Goal: Transaction & Acquisition: Purchase product/service

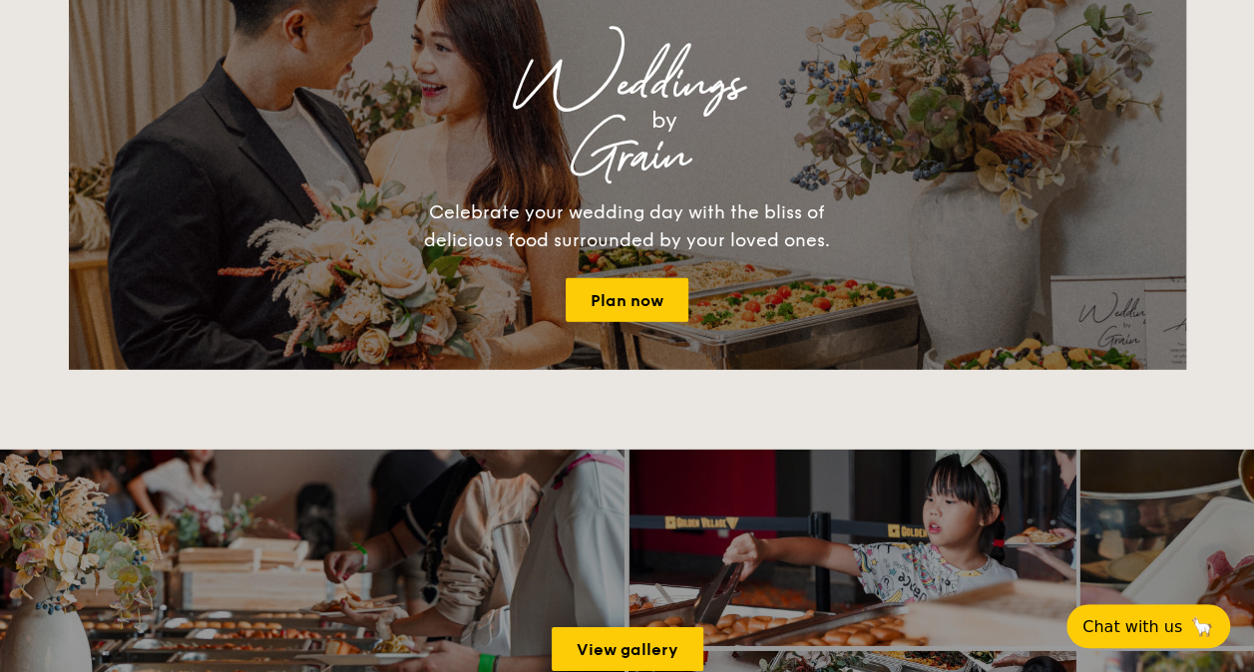
scroll to position [3092, 0]
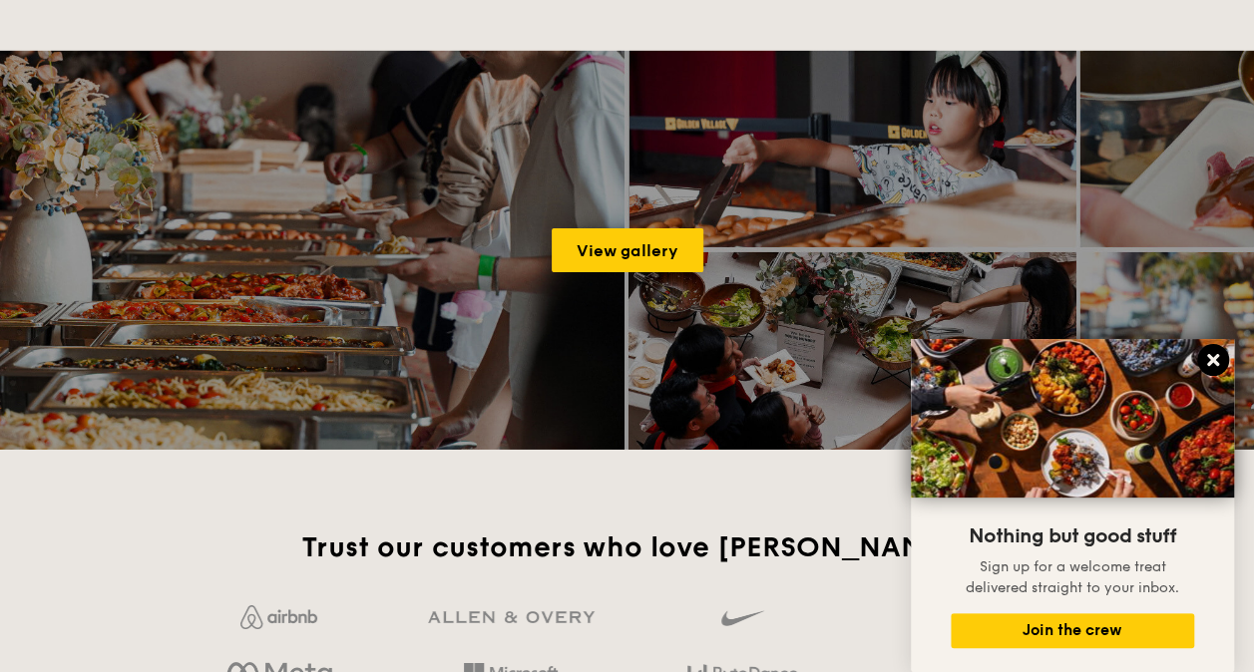
click at [1223, 367] on button at bounding box center [1213, 360] width 32 height 32
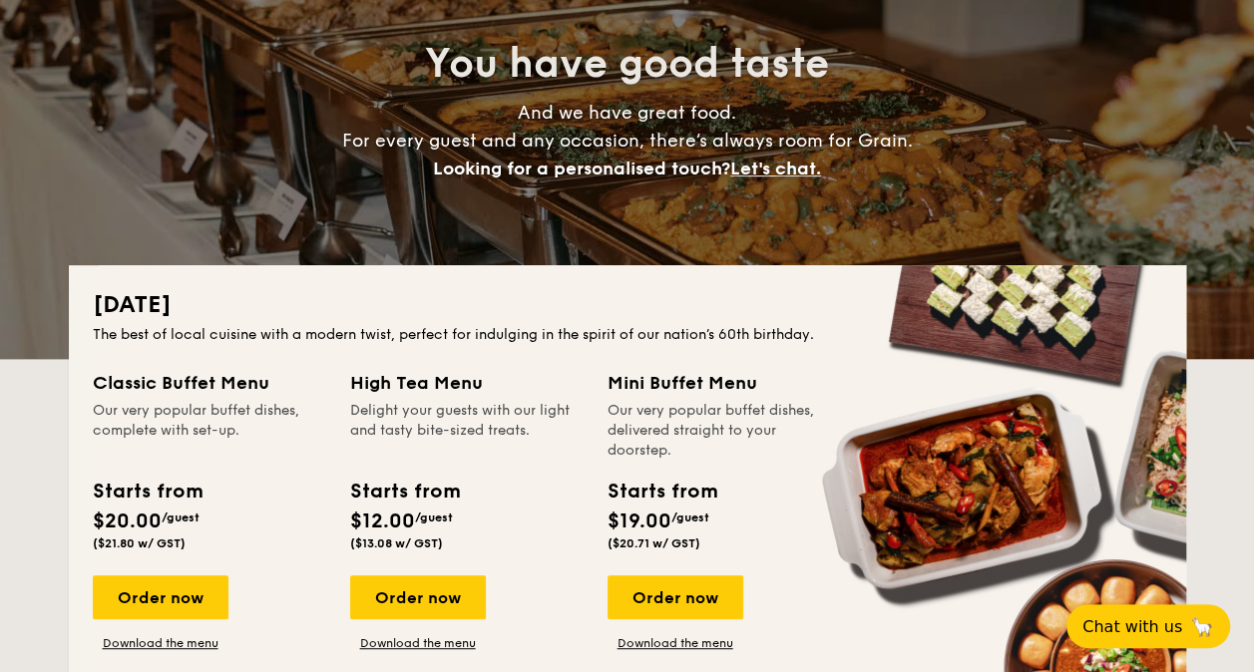
scroll to position [0, 0]
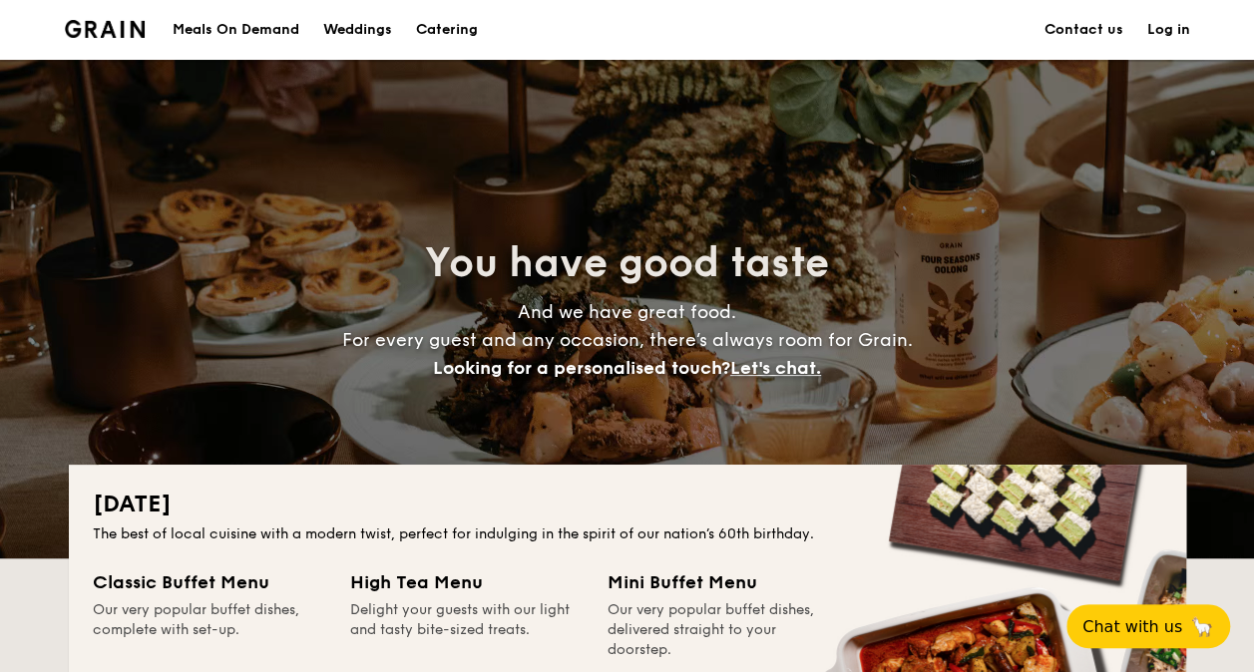
click at [449, 33] on h1 "Catering" at bounding box center [447, 30] width 62 height 60
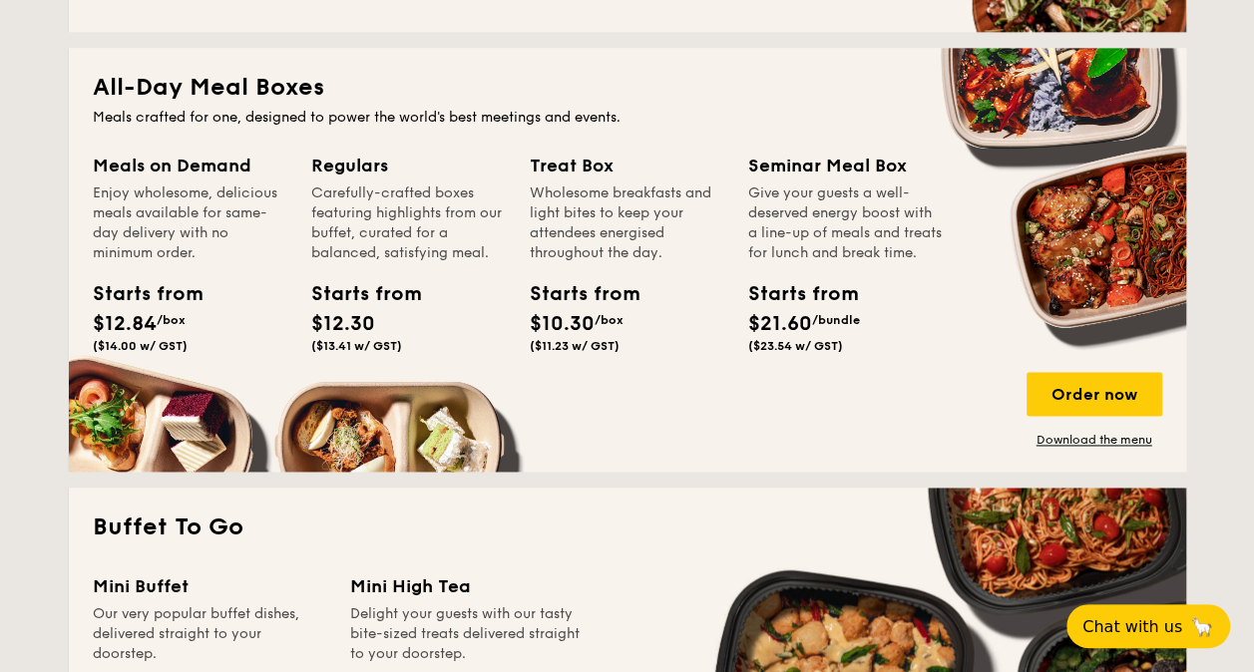
scroll to position [1197, 0]
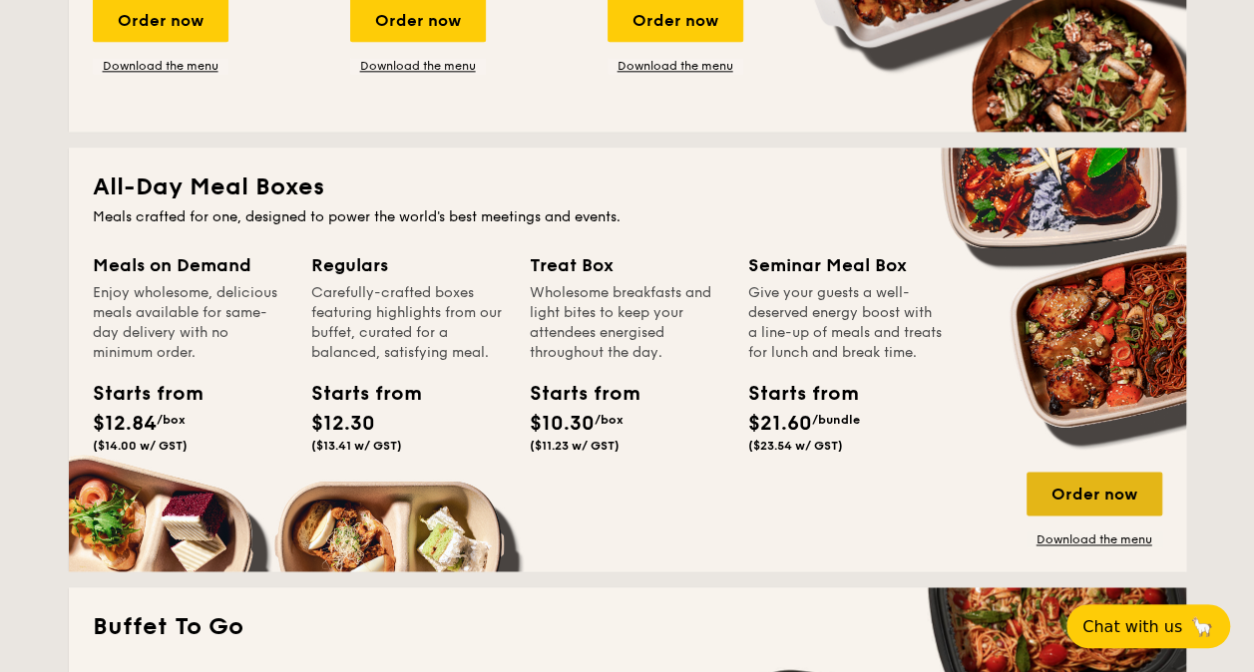
click at [1068, 501] on div "Order now" at bounding box center [1094, 494] width 136 height 44
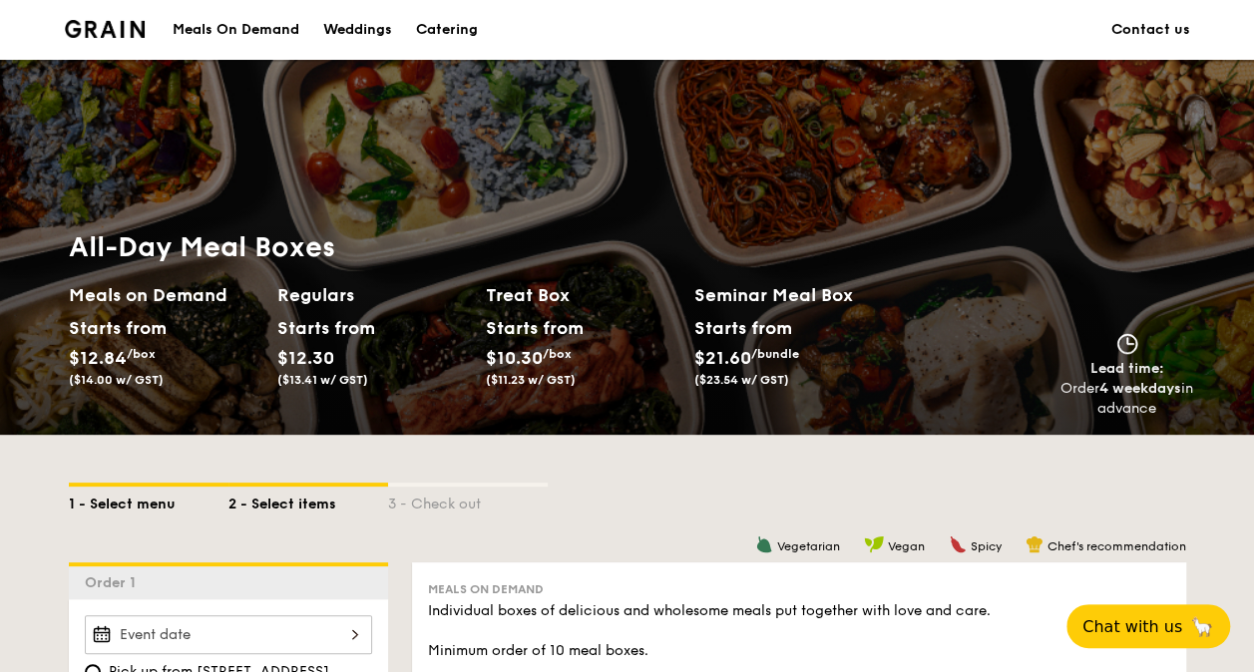
click at [118, 503] on div "1 - Select menu" at bounding box center [149, 501] width 160 height 28
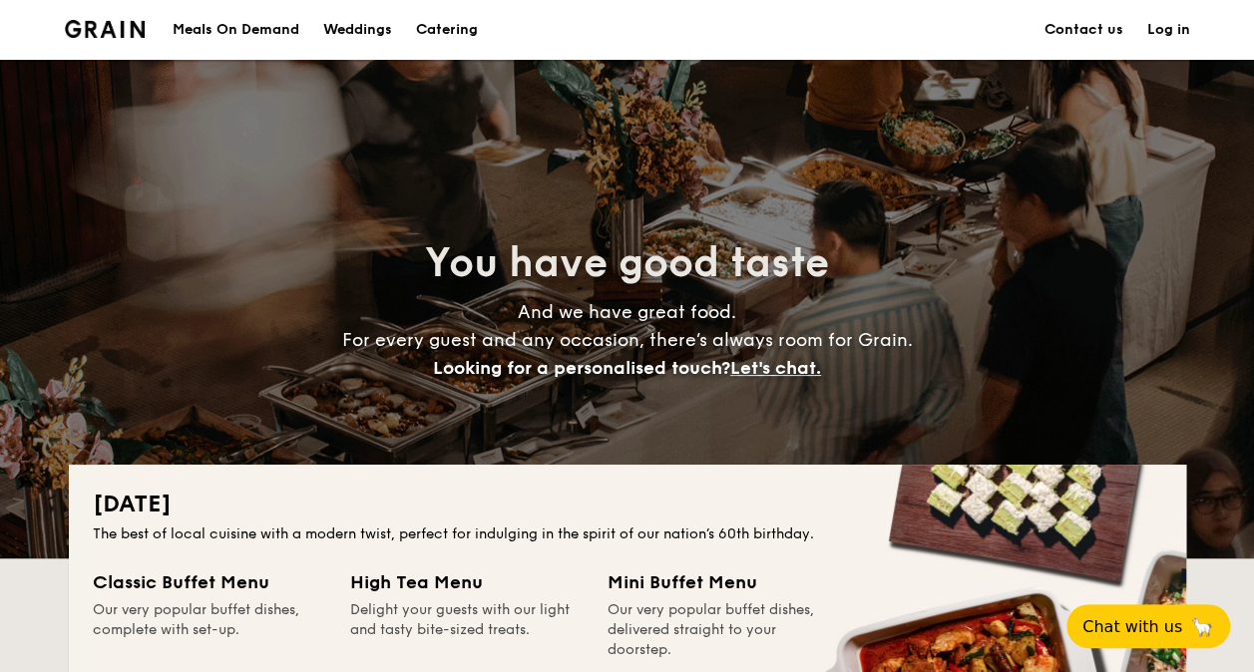
scroll to position [399, 0]
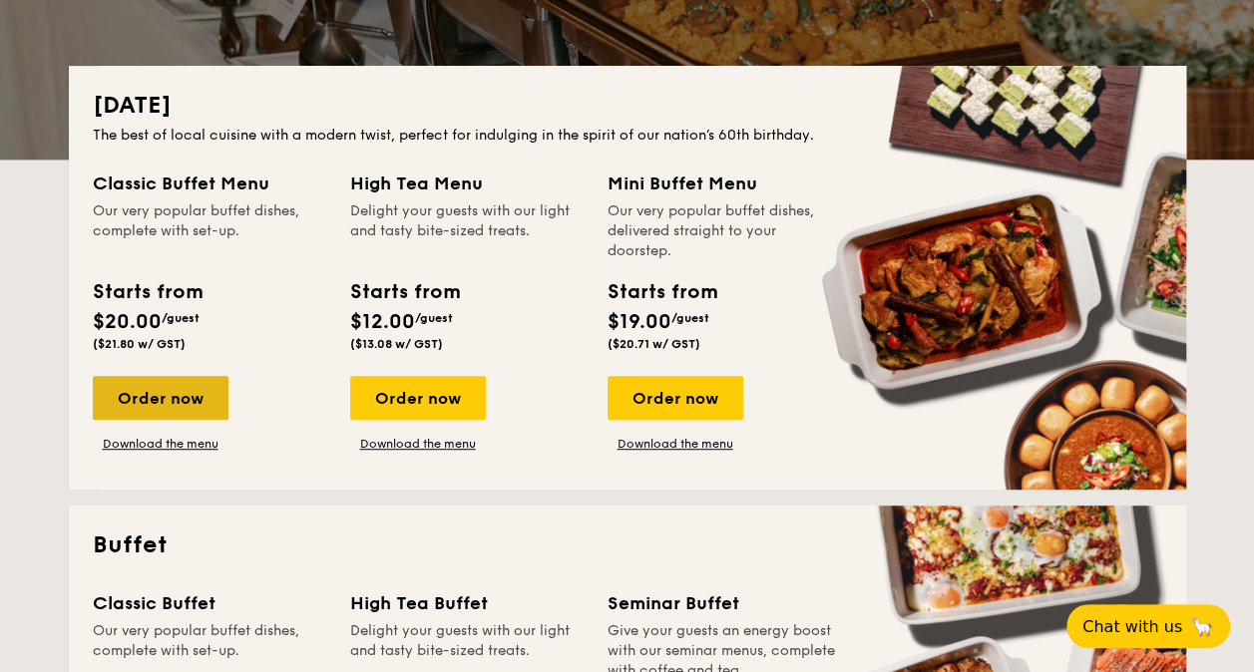
click at [172, 395] on div "Order now" at bounding box center [161, 398] width 136 height 44
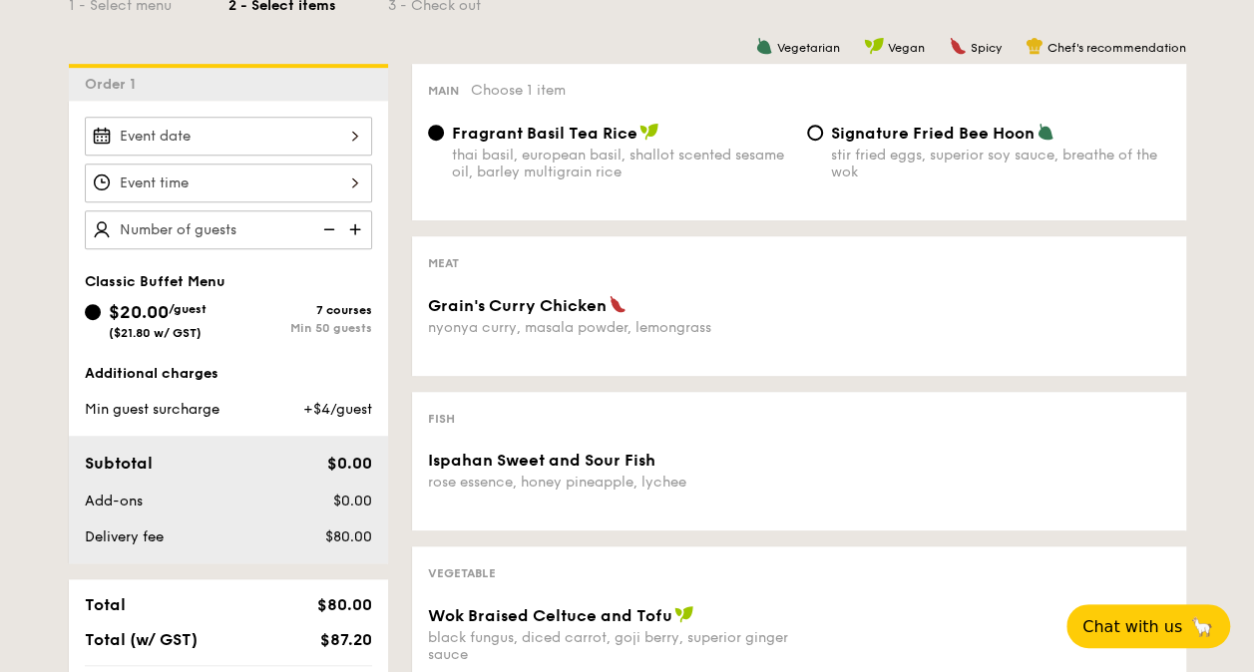
scroll to position [299, 0]
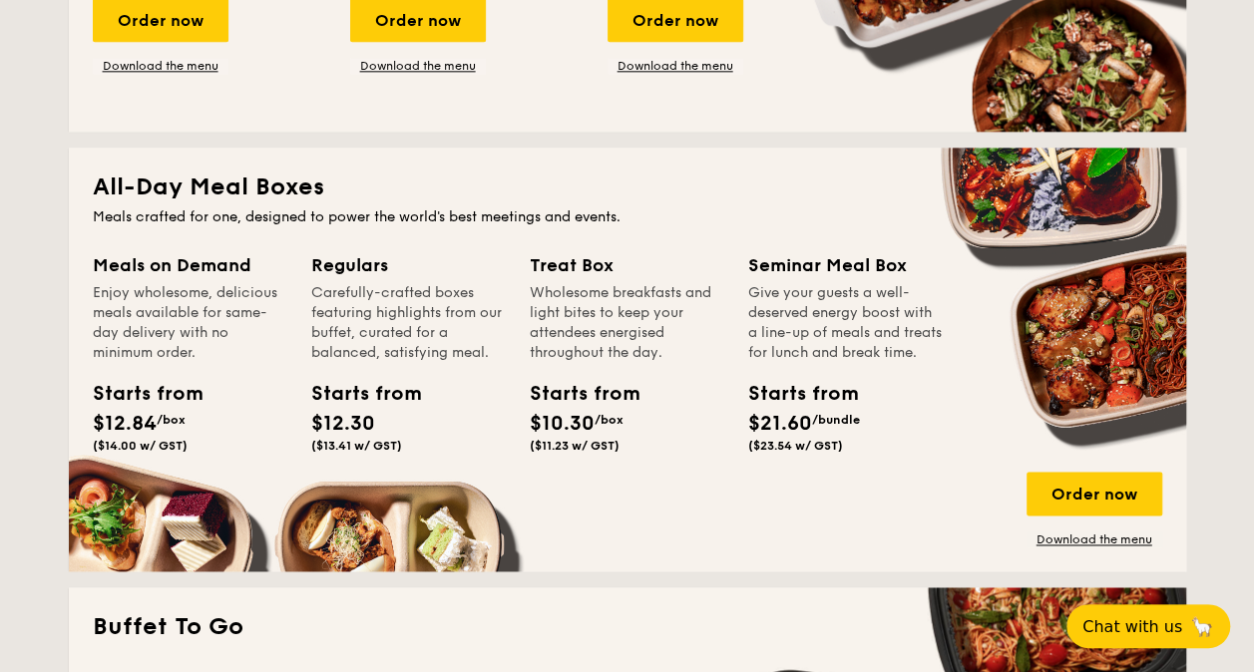
scroll to position [997, 0]
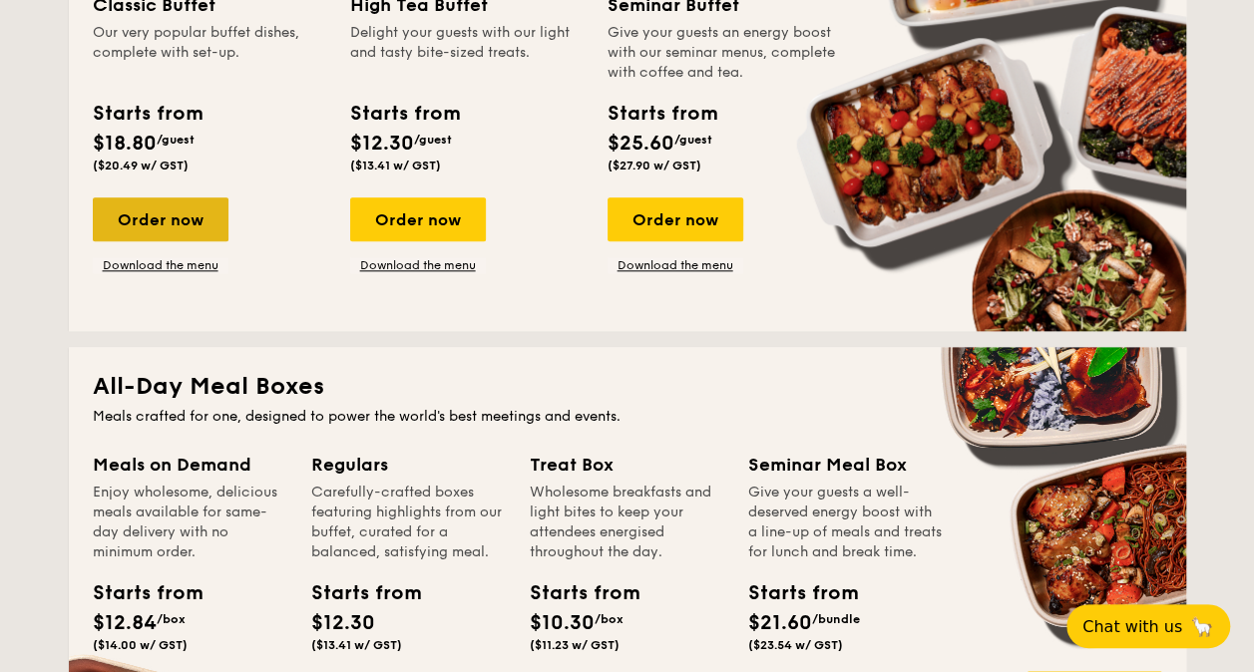
click at [154, 215] on div "Order now" at bounding box center [161, 219] width 136 height 44
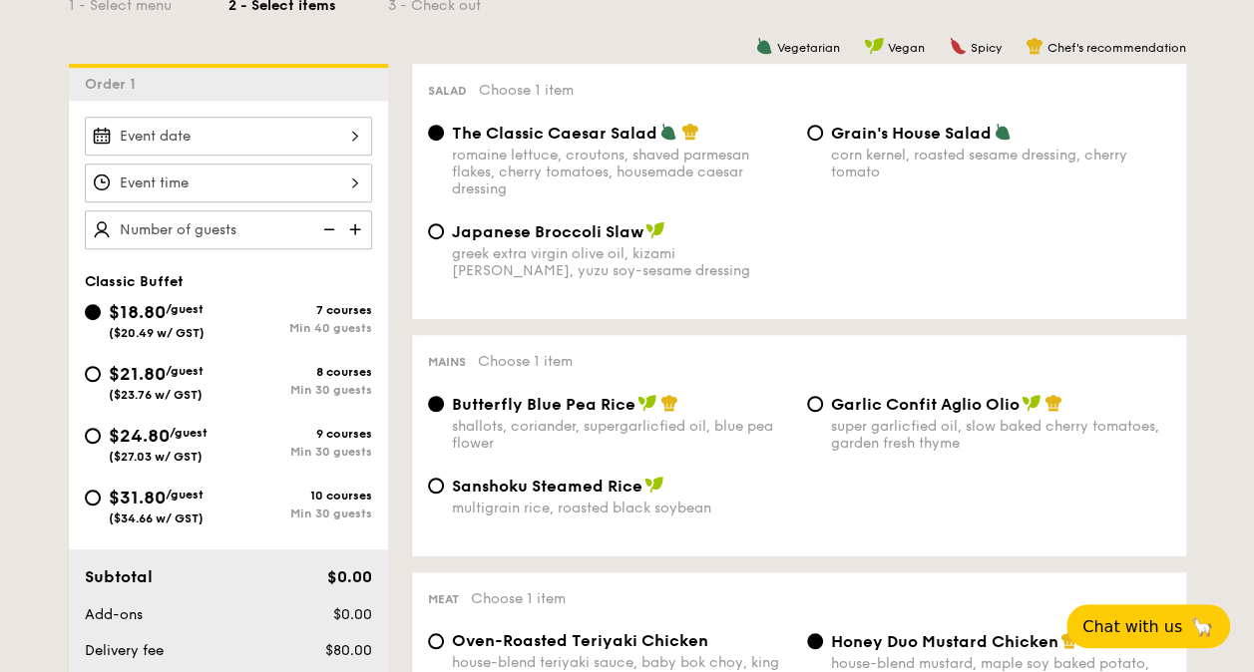
scroll to position [399, 0]
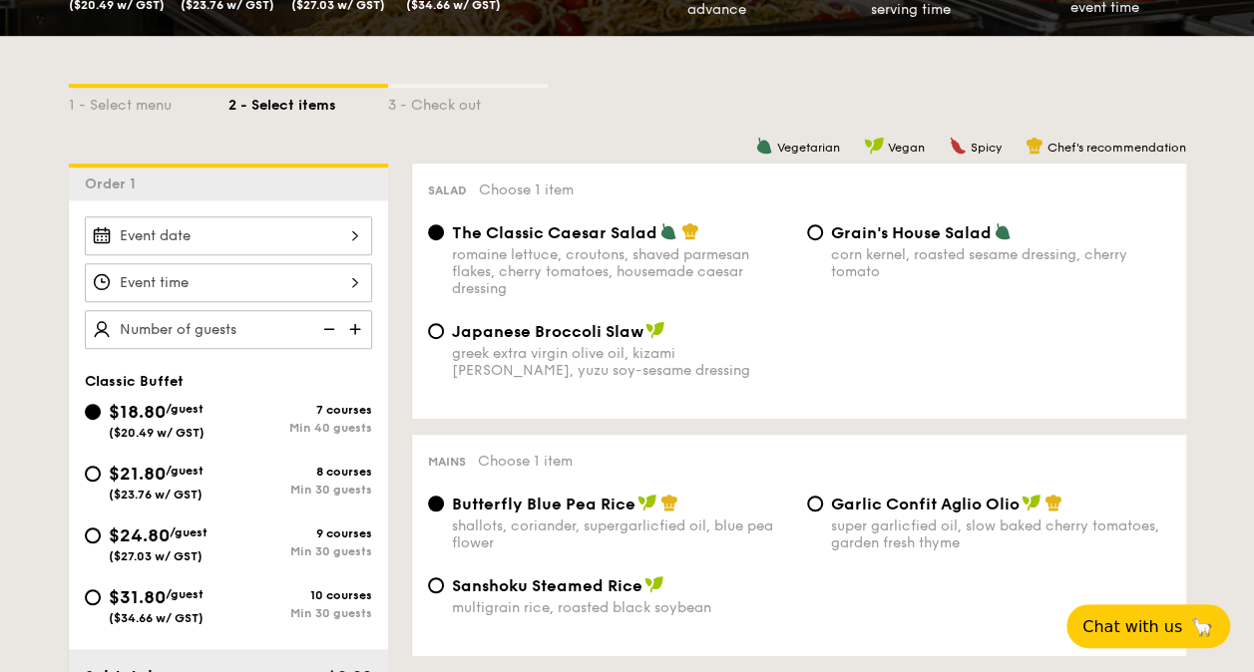
click at [280, 281] on div at bounding box center [228, 282] width 287 height 39
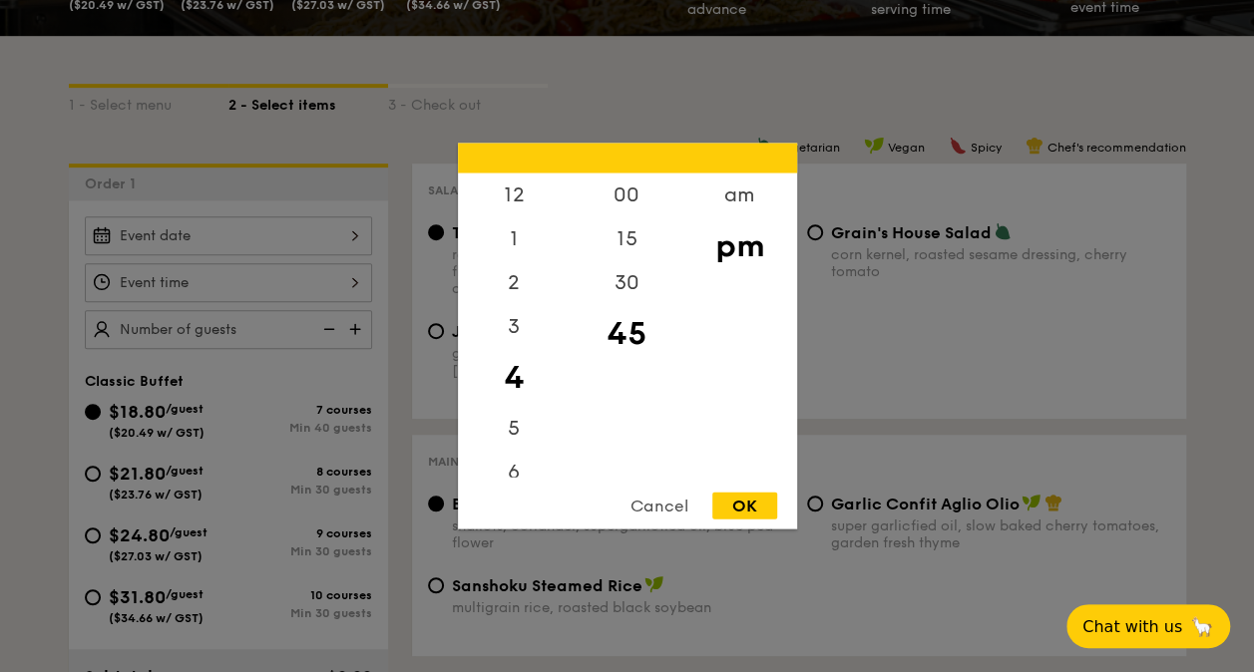
click at [280, 281] on div at bounding box center [627, 336] width 1254 height 672
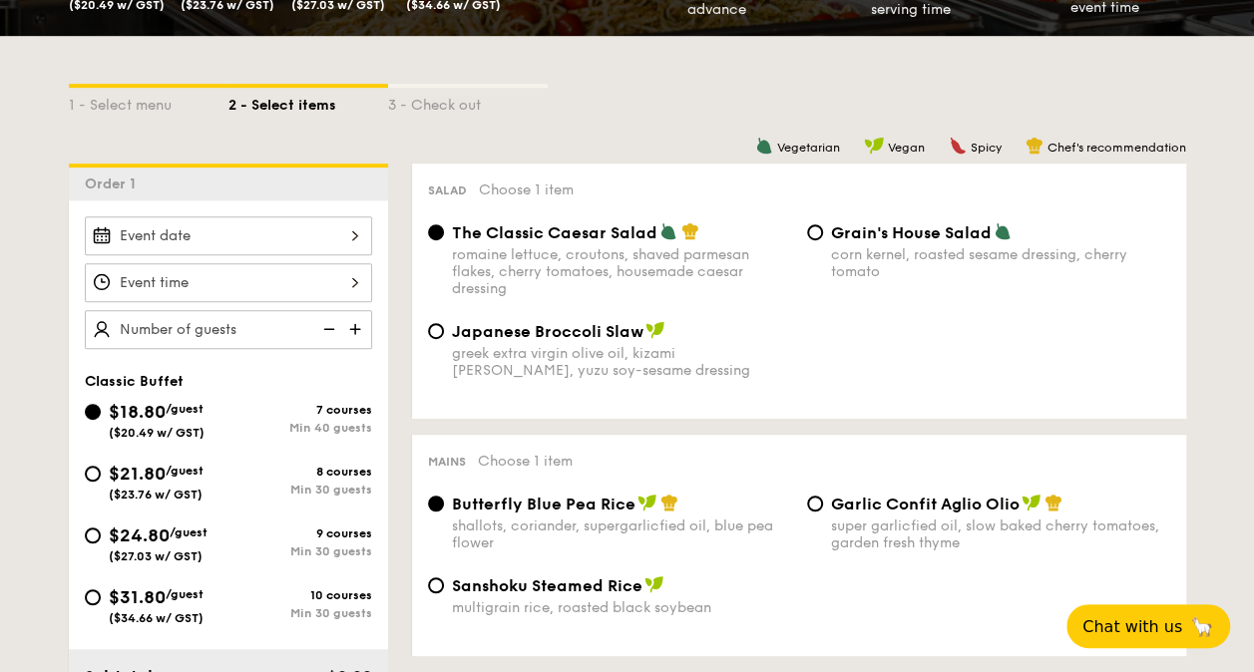
click at [357, 329] on img at bounding box center [357, 329] width 30 height 38
click at [361, 330] on img at bounding box center [357, 329] width 30 height 38
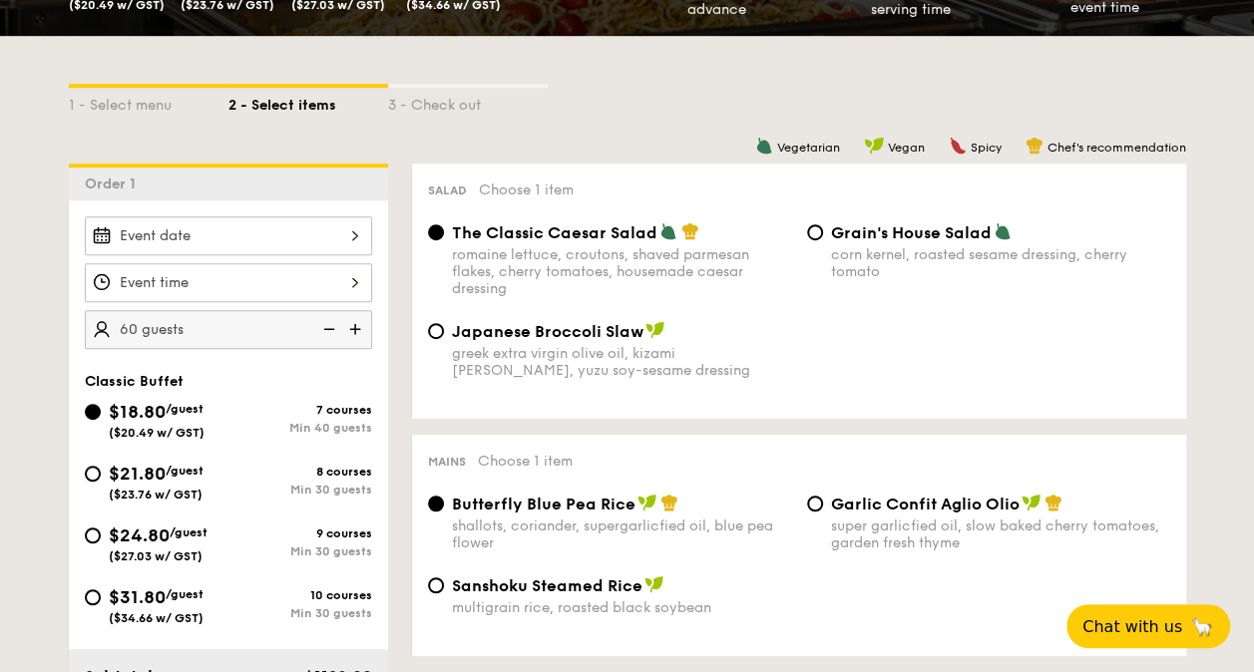
click at [361, 330] on img at bounding box center [357, 329] width 30 height 38
click at [328, 325] on img at bounding box center [327, 329] width 30 height 38
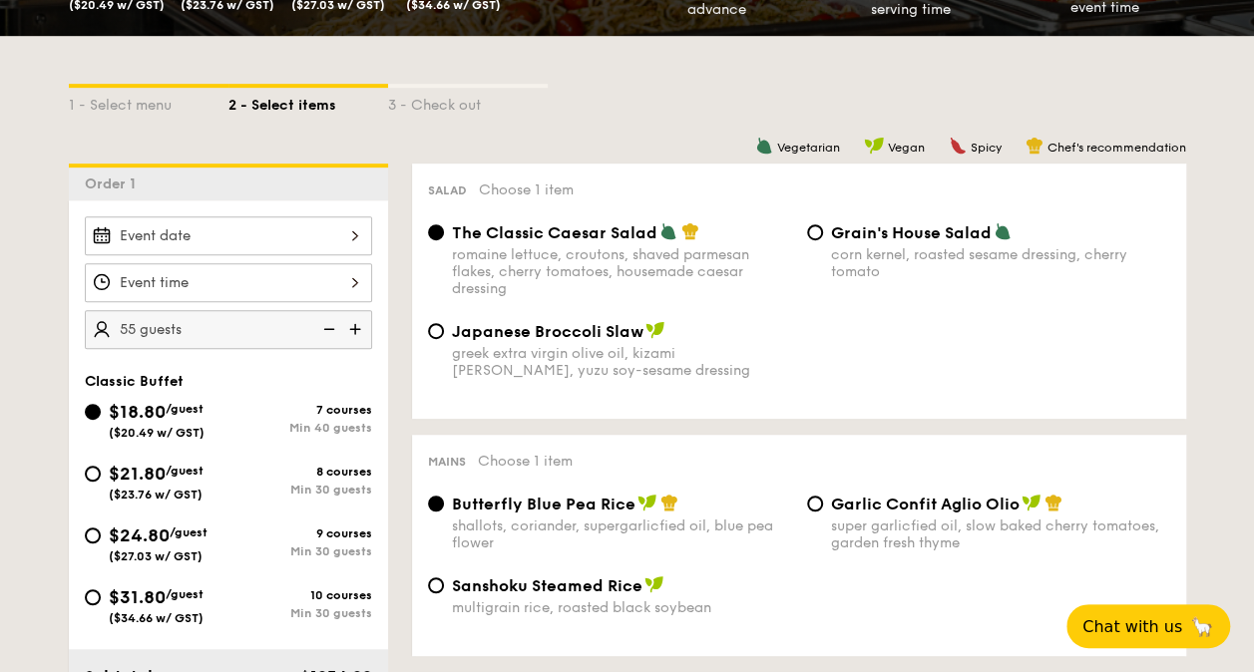
click at [328, 325] on img at bounding box center [327, 329] width 30 height 38
type input "40 guests"
click at [328, 325] on img at bounding box center [327, 329] width 30 height 38
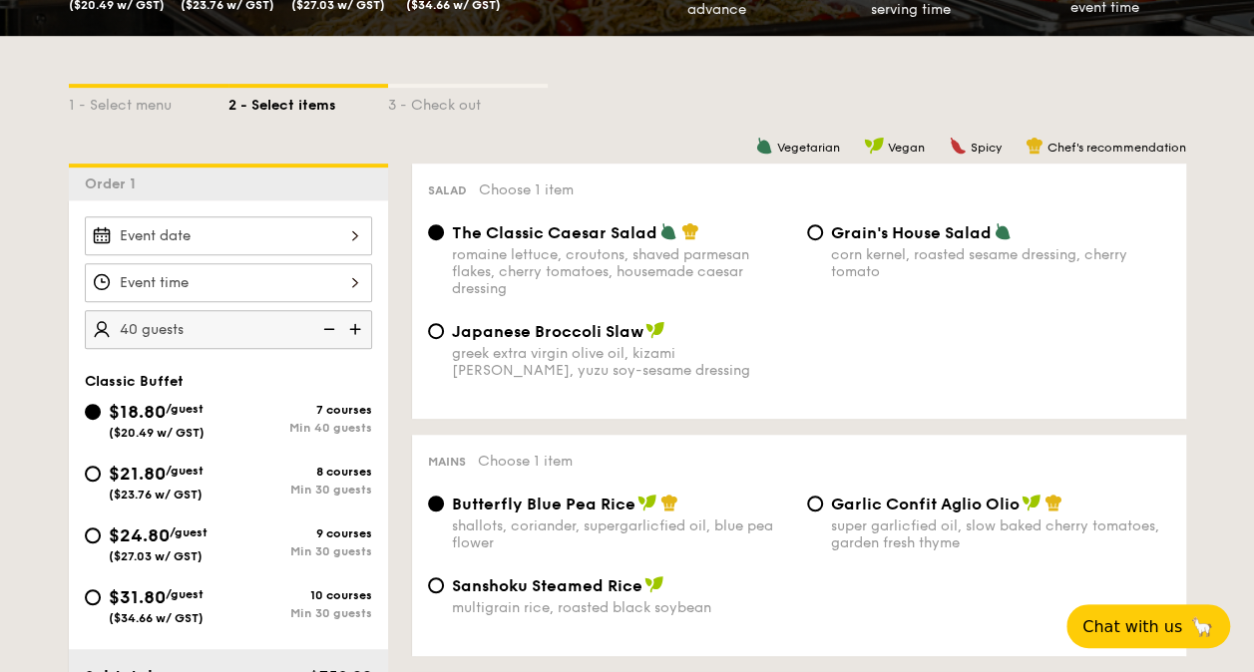
click at [328, 325] on img at bounding box center [327, 329] width 30 height 38
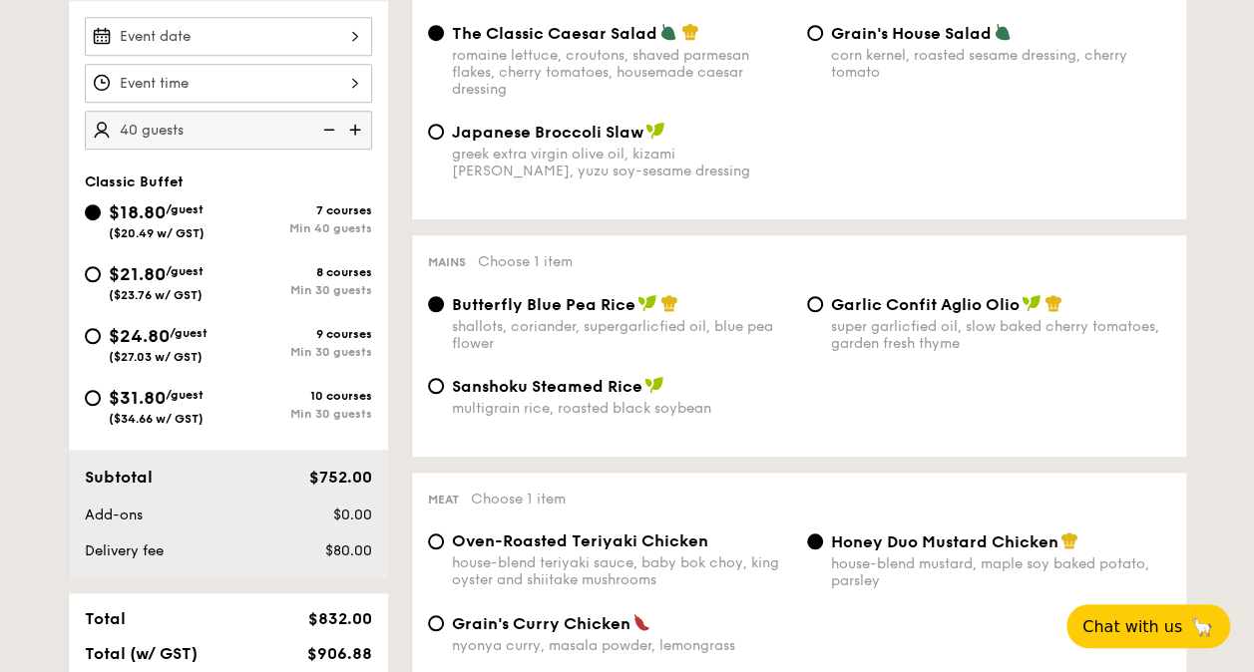
click at [154, 350] on span "($27.03 w/ GST)" at bounding box center [156, 357] width 94 height 14
click at [101, 344] on input "$24.80 /guest ($27.03 w/ GST) 9 courses Min 30 guests" at bounding box center [93, 336] width 16 height 16
radio input "true"
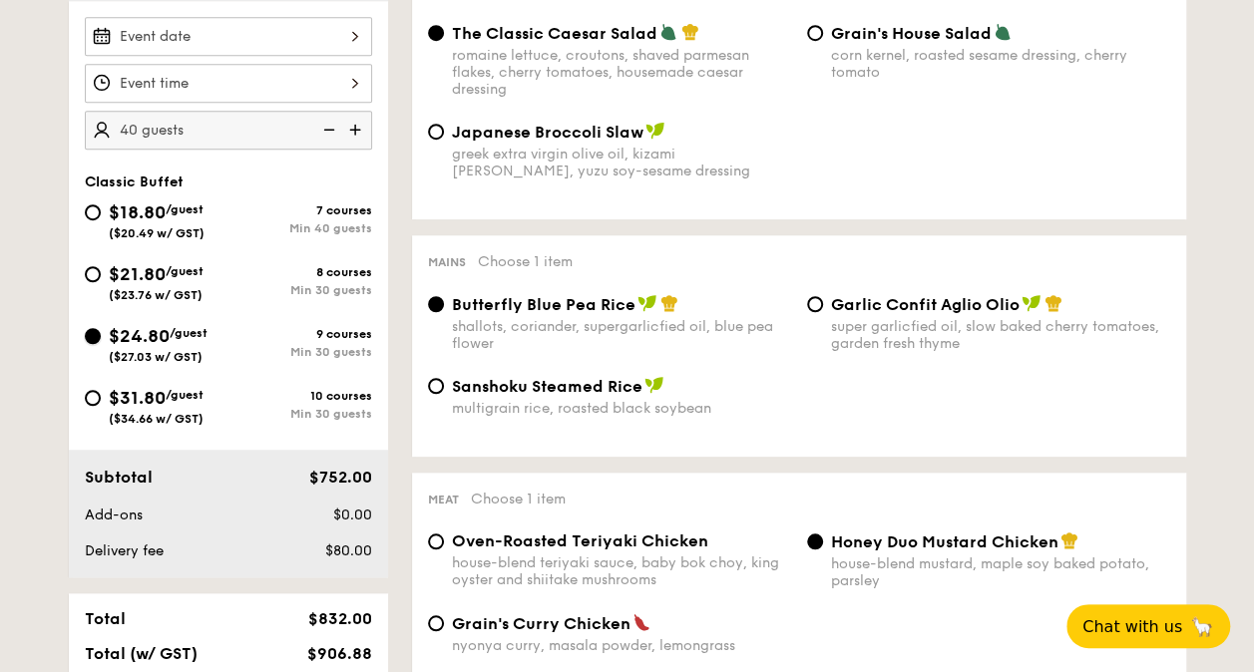
radio input "true"
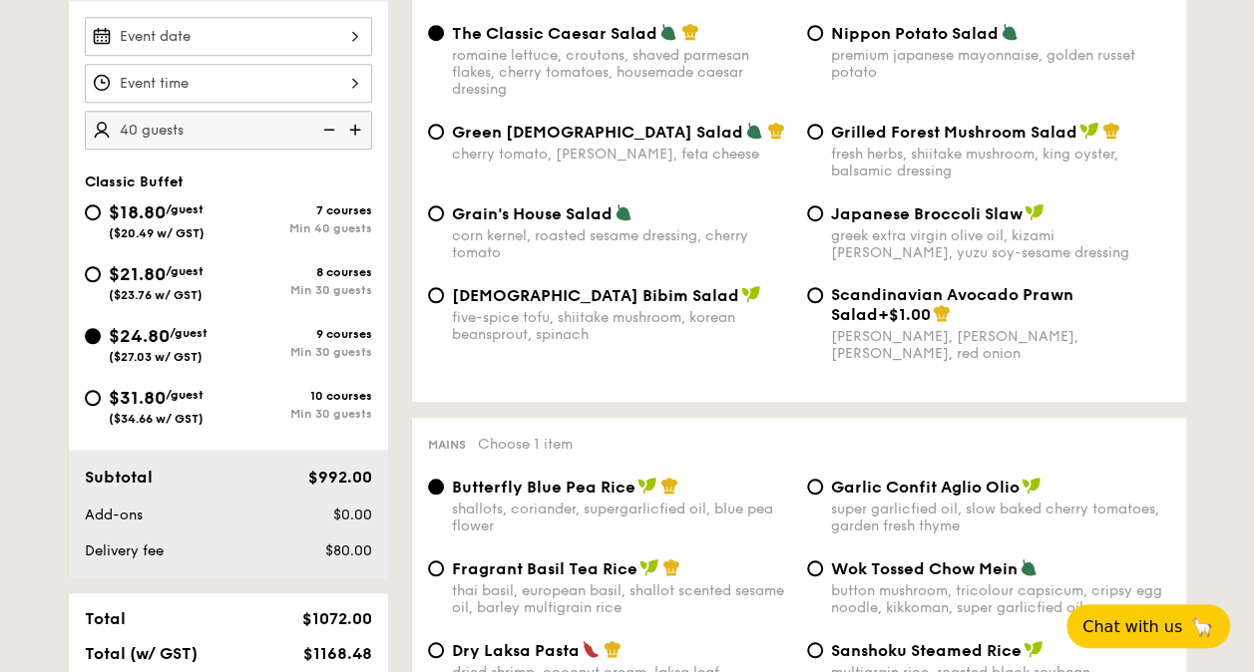
click at [160, 283] on div "$21.80 /guest ($23.76 w/ GST)" at bounding box center [156, 281] width 95 height 42
click at [101, 282] on input "$21.80 /guest ($23.76 w/ GST) 8 courses Min 30 guests" at bounding box center [93, 274] width 16 height 16
radio input "true"
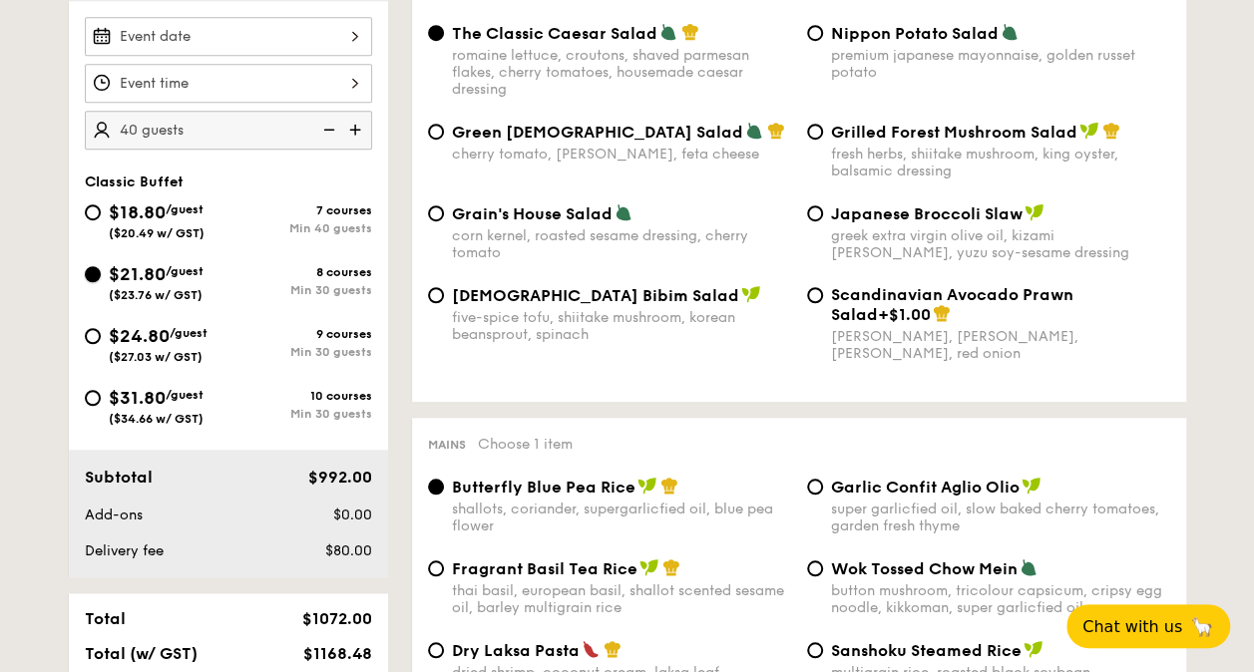
radio input "true"
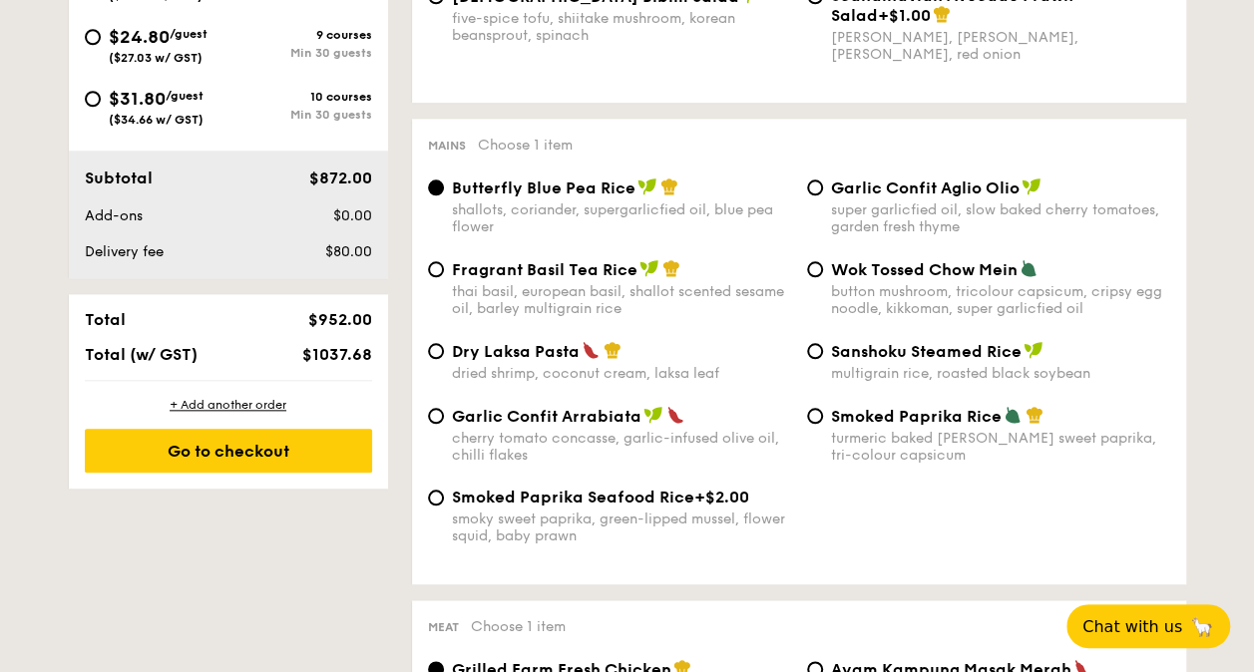
scroll to position [499, 0]
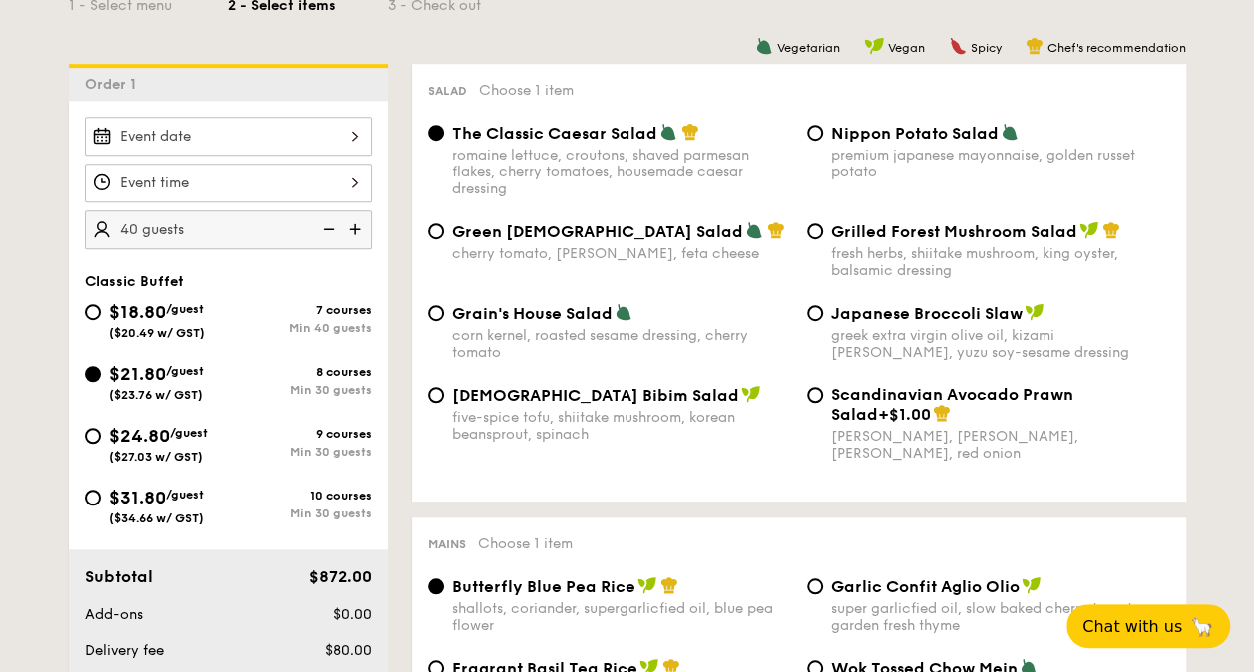
click at [333, 220] on img at bounding box center [327, 229] width 30 height 38
click at [333, 222] on img at bounding box center [327, 229] width 30 height 38
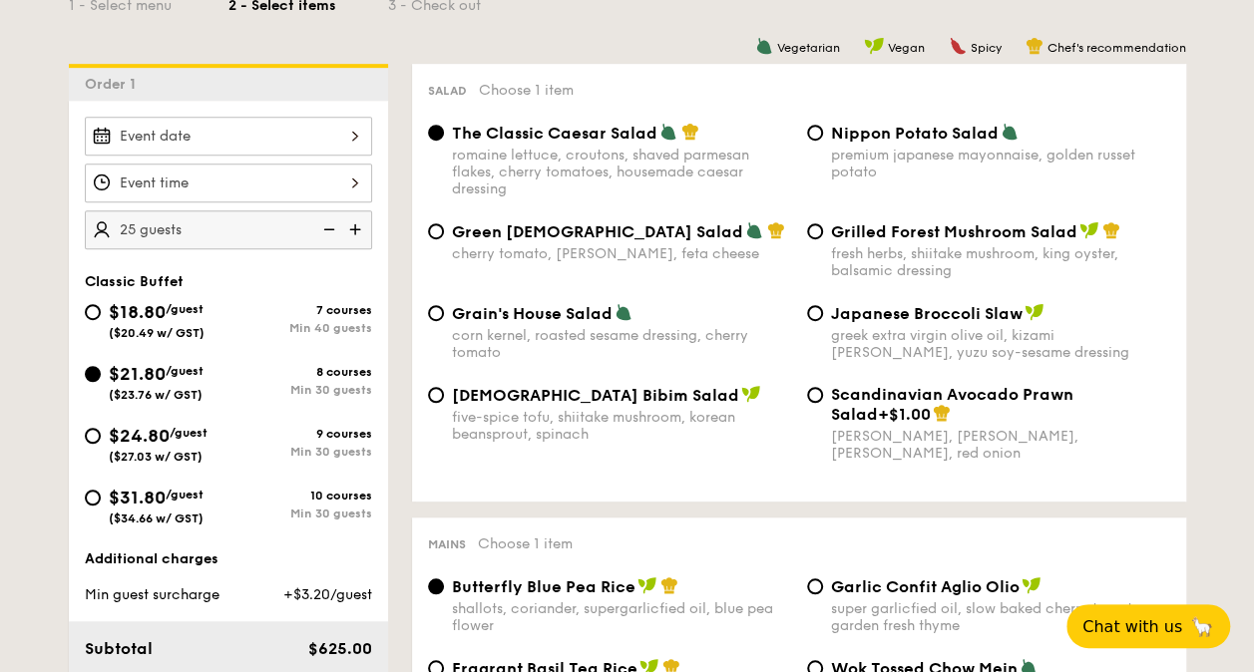
click at [333, 223] on img at bounding box center [327, 229] width 30 height 38
click at [334, 223] on img at bounding box center [327, 229] width 30 height 38
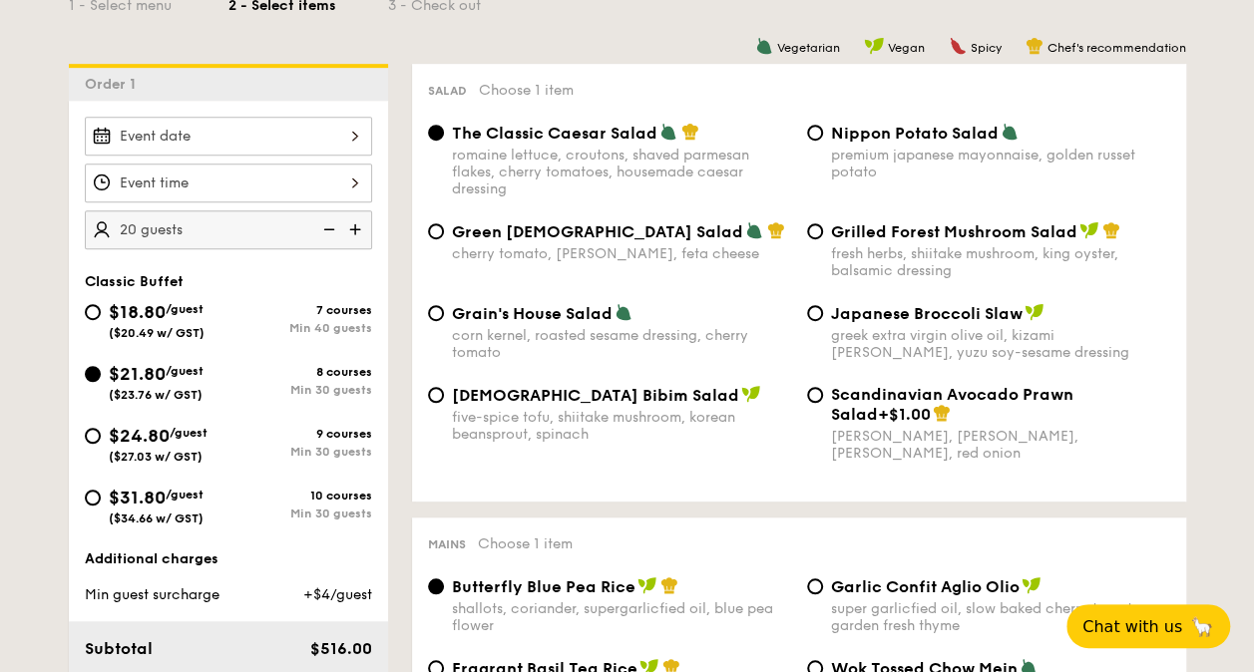
click at [334, 223] on img at bounding box center [327, 229] width 30 height 38
click at [333, 225] on img at bounding box center [327, 229] width 30 height 38
click at [351, 226] on img at bounding box center [357, 229] width 30 height 38
type input "25 guests"
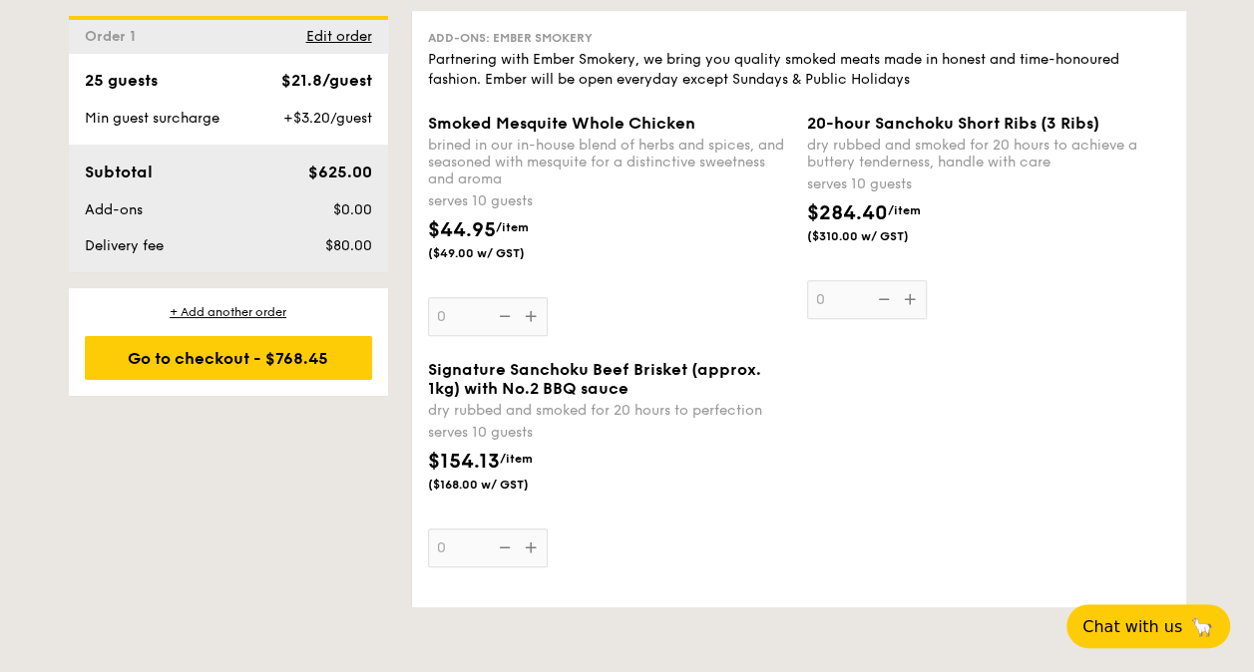
scroll to position [3989, 0]
